Goal: Task Accomplishment & Management: Manage account settings

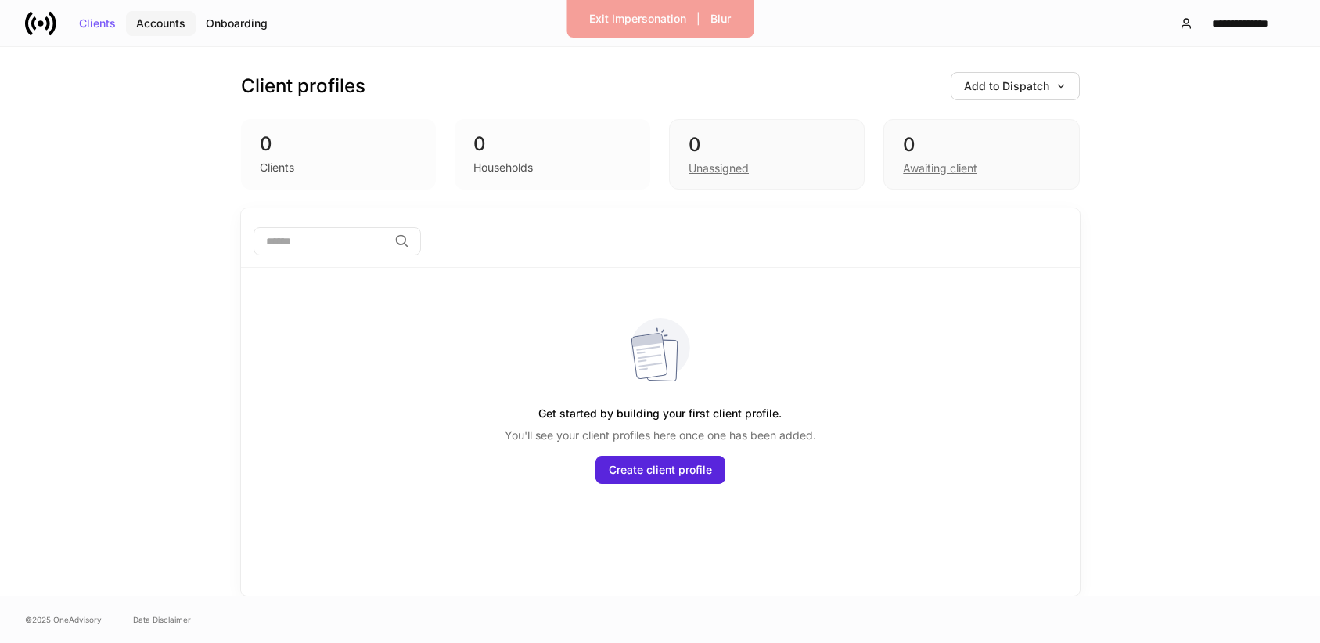
click at [160, 23] on div "Accounts" at bounding box center [160, 23] width 49 height 11
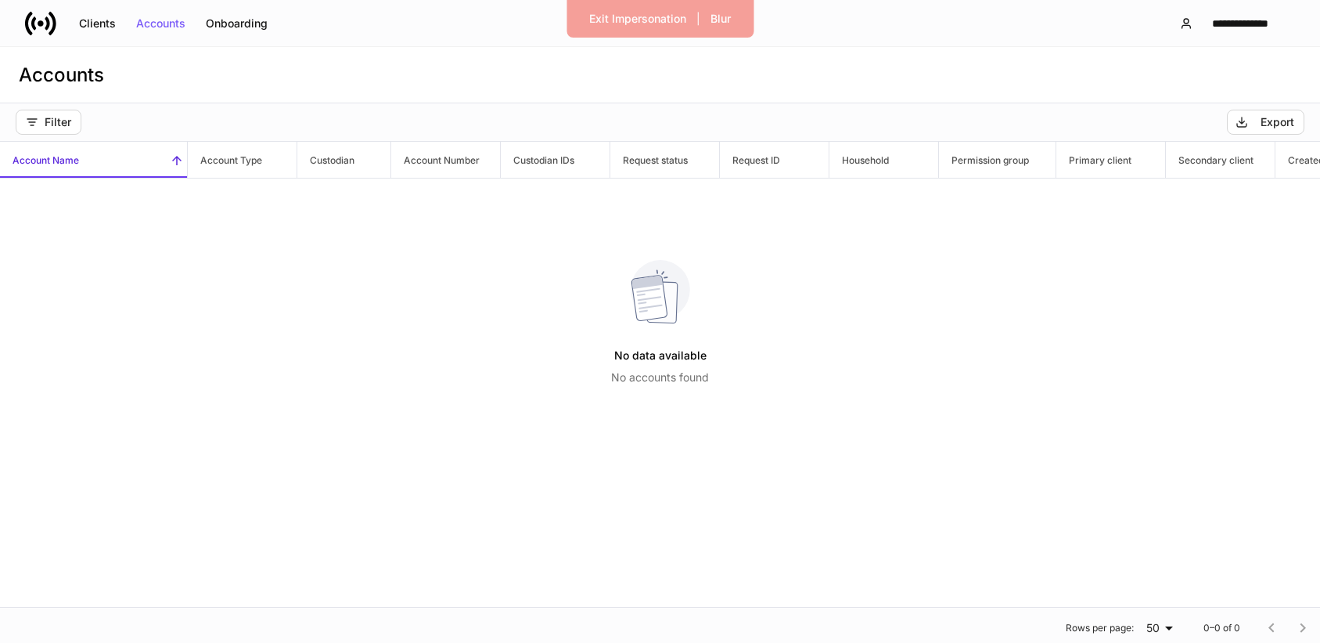
click at [51, 22] on icon at bounding box center [40, 23] width 31 height 31
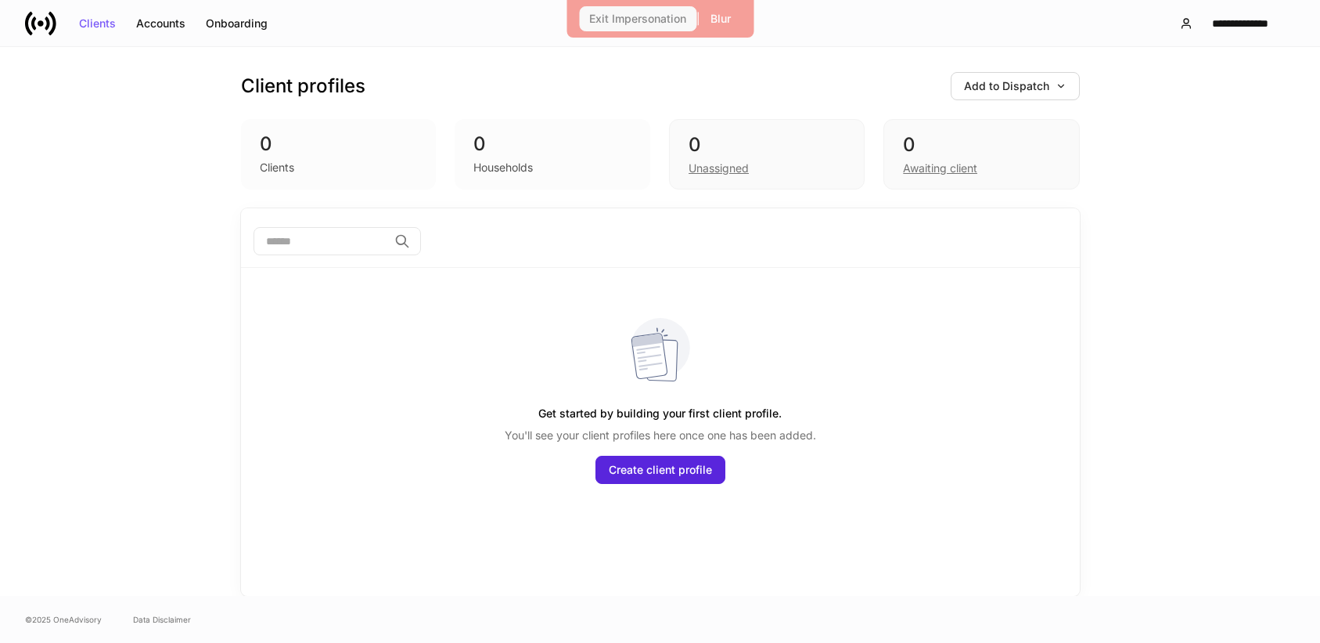
click at [632, 20] on div "Exit Impersonation" at bounding box center [637, 18] width 97 height 11
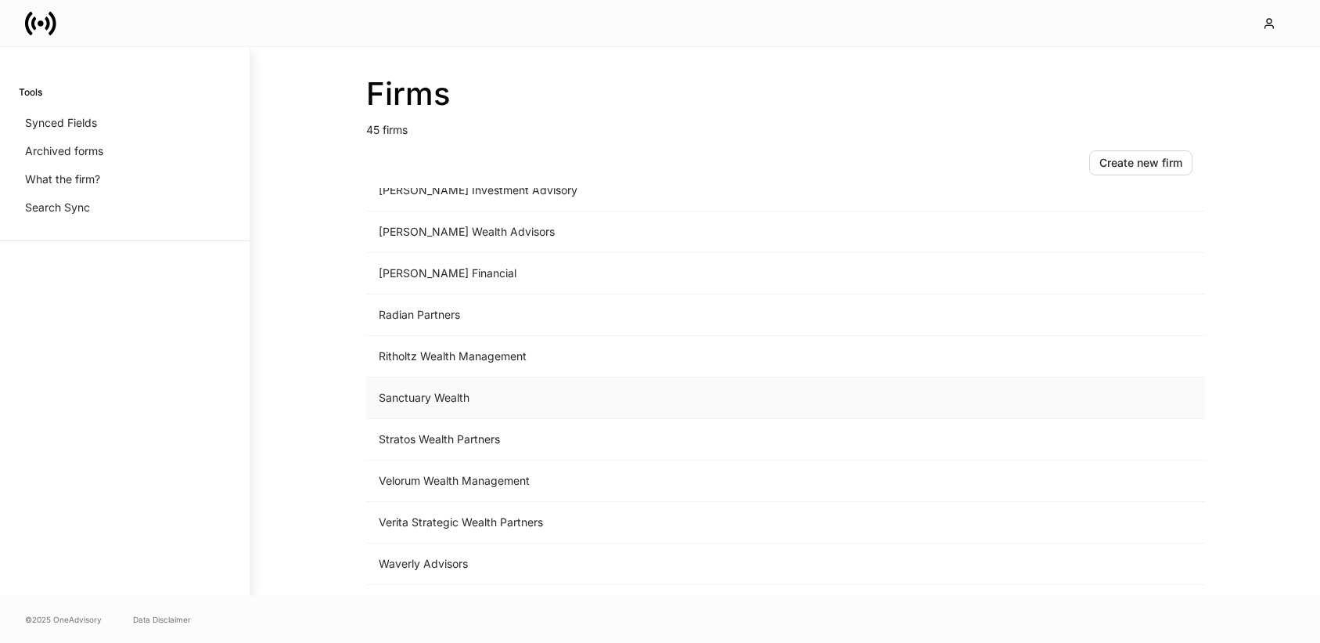
scroll to position [1514, 0]
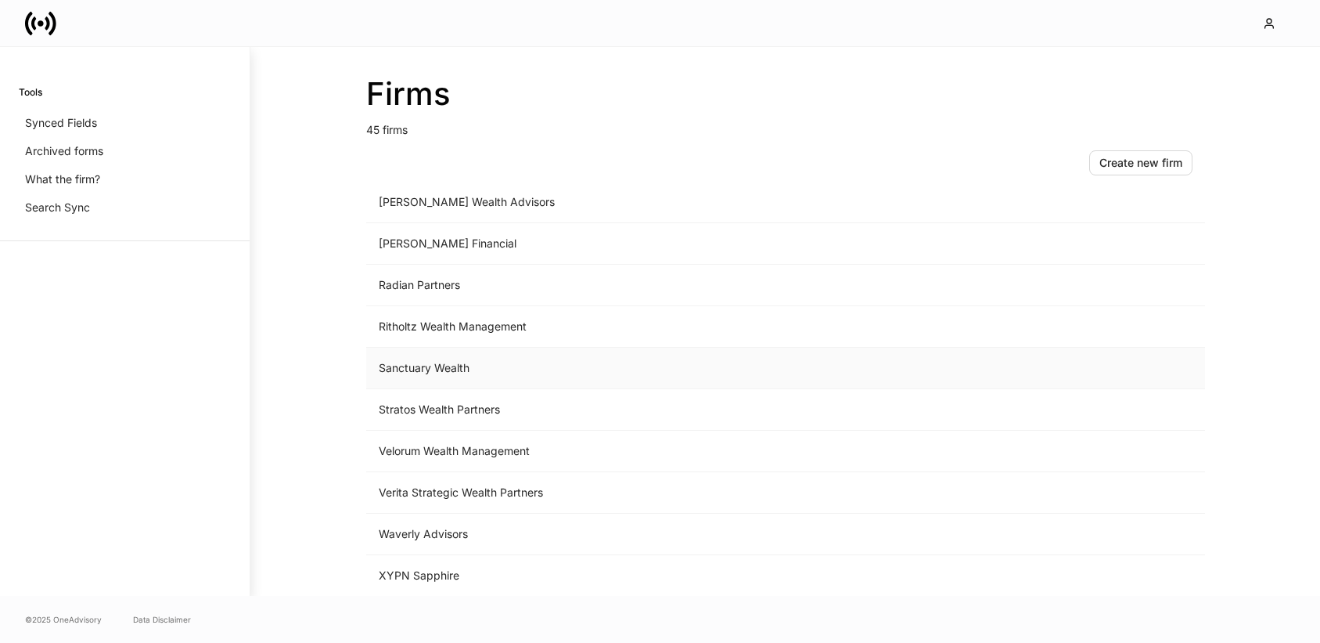
click at [477, 367] on td "Sanctuary Wealth" at bounding box center [655, 367] width 579 height 41
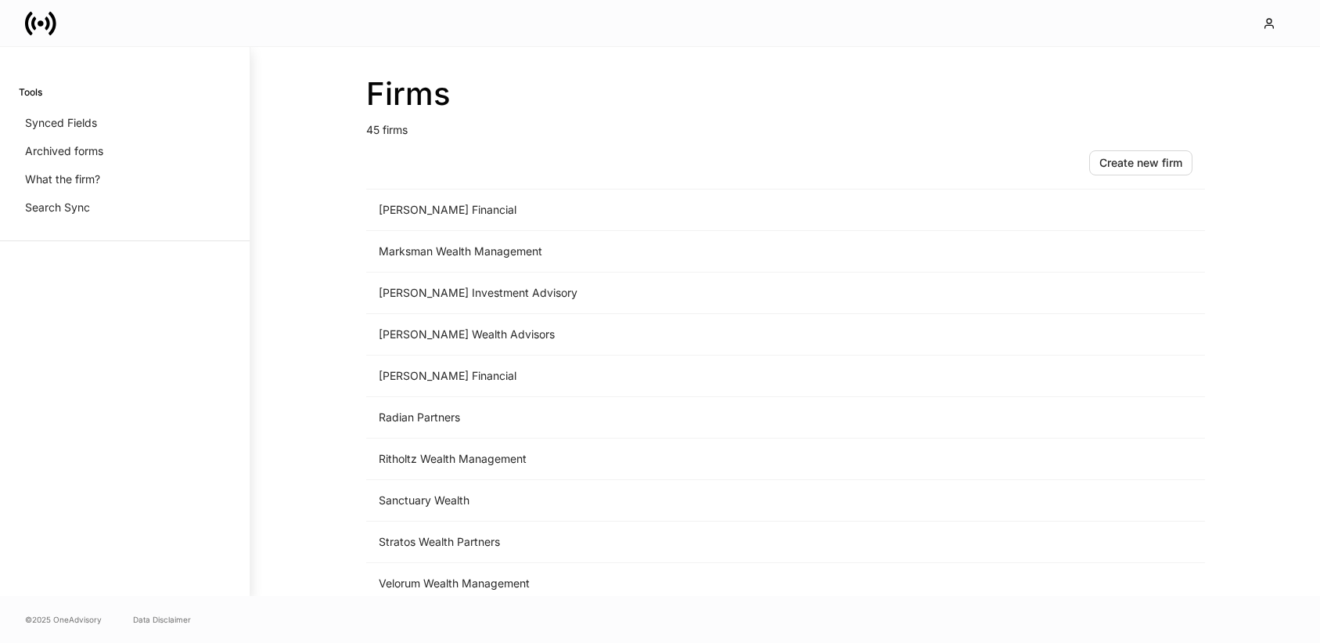
scroll to position [1514, 0]
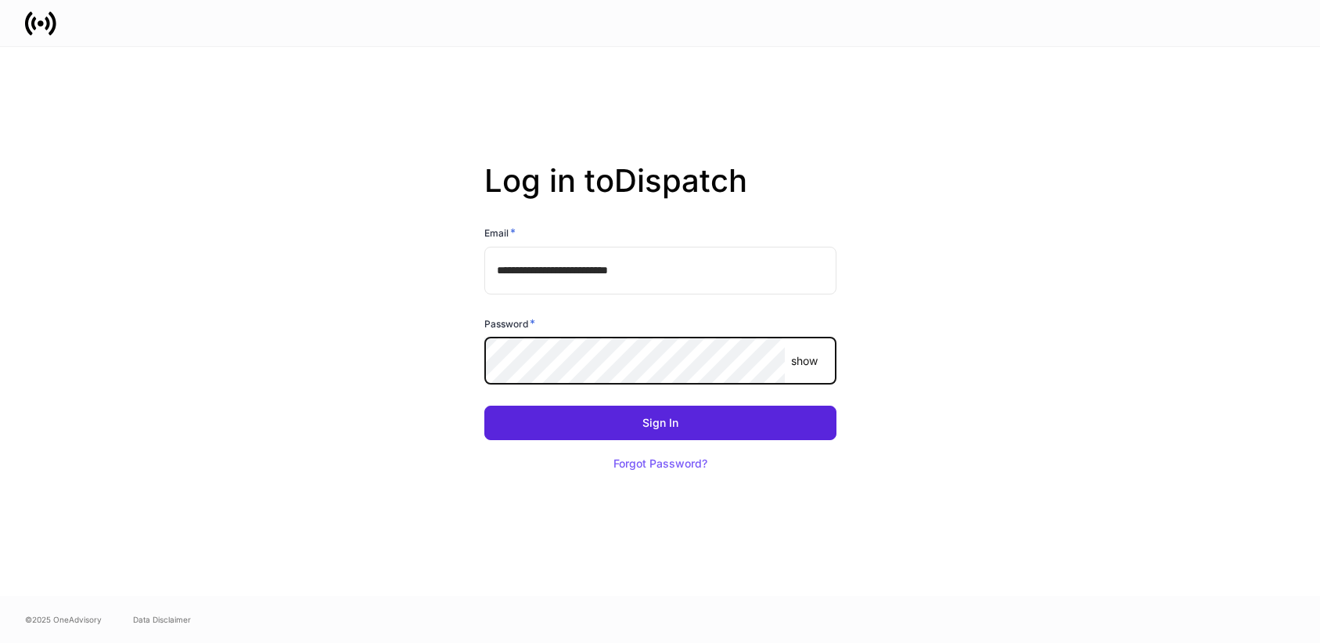
click at [0, 642] on com-1password-button at bounding box center [0, 643] width 0 height 0
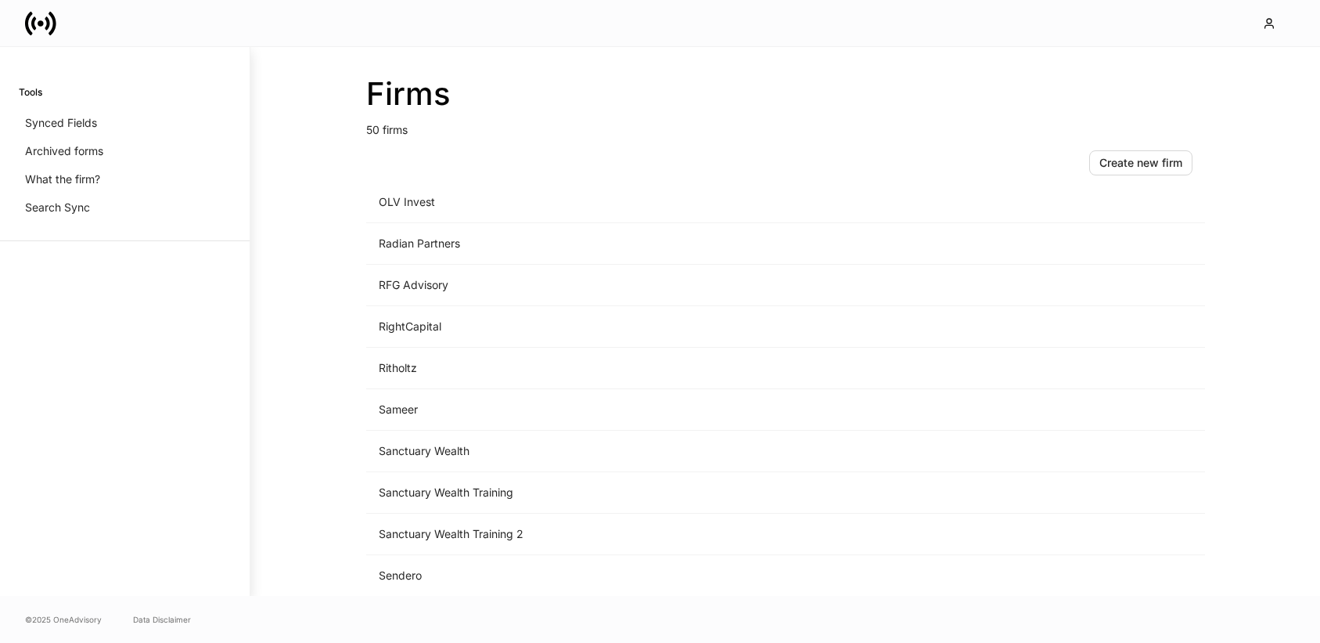
scroll to position [1507, 0]
click at [592, 480] on td "Sanctuary Wealth Training" at bounding box center [655, 490] width 579 height 41
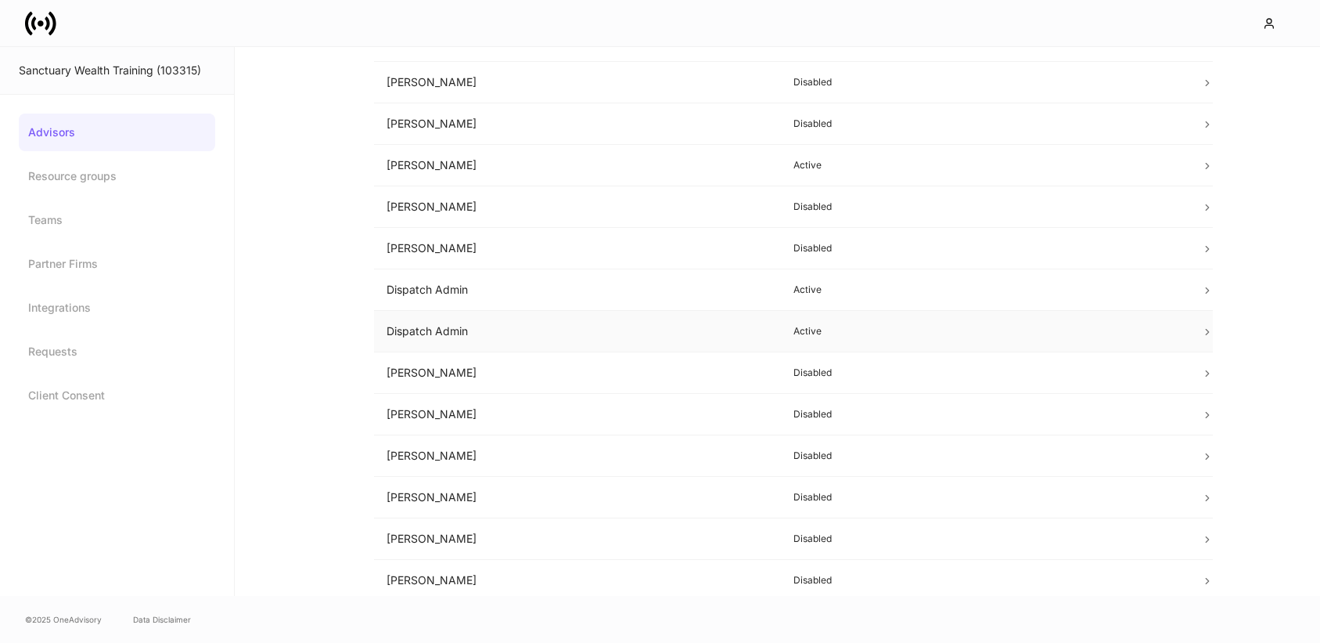
click at [541, 331] on td "Dispatch Admin" at bounding box center [578, 331] width 408 height 41
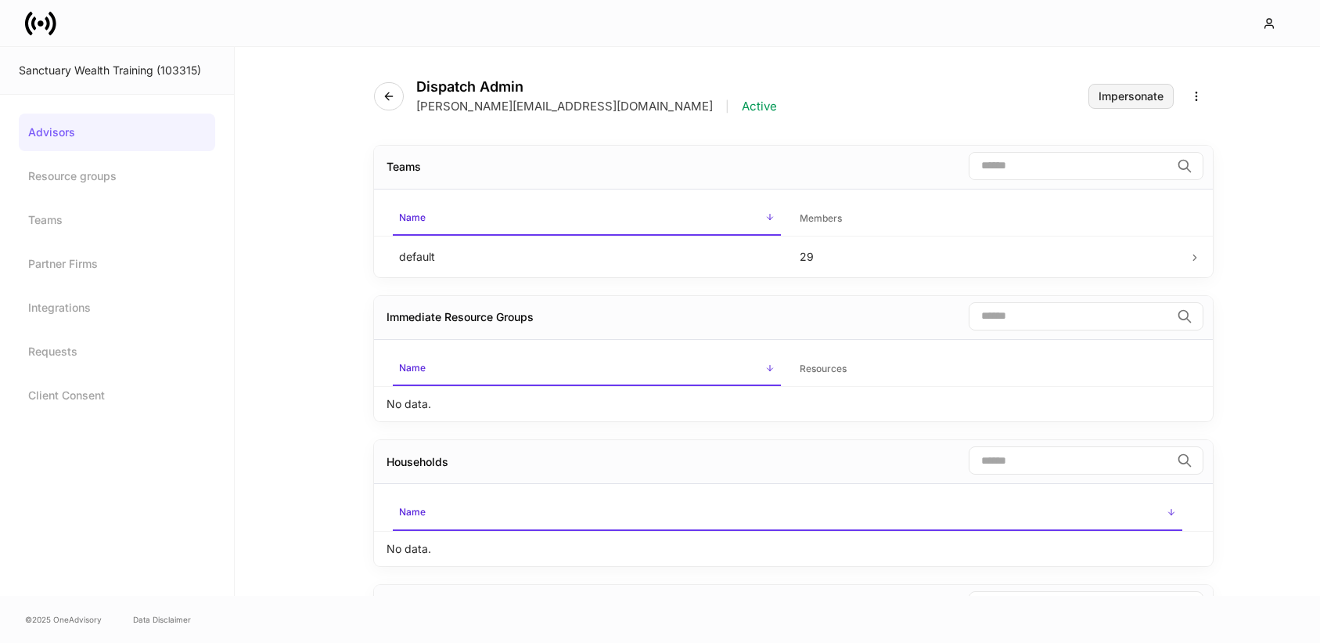
click at [1123, 106] on button "Impersonate" at bounding box center [1131, 96] width 85 height 25
